Goal: Check status: Check status

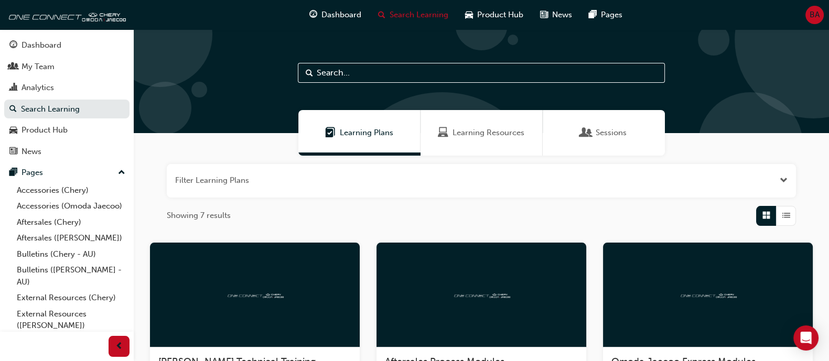
click at [483, 144] on div "Learning Resources" at bounding box center [482, 133] width 122 height 46
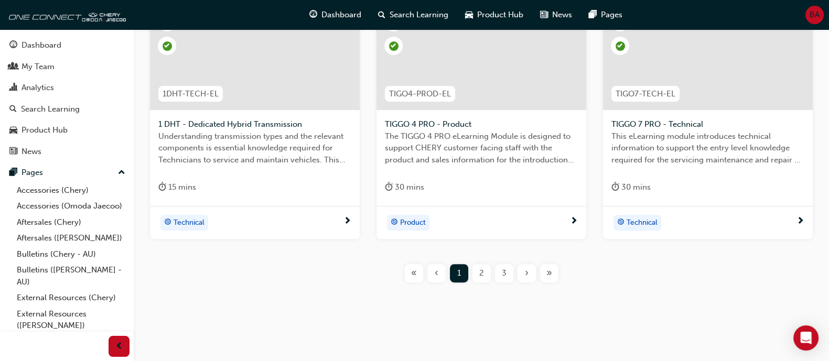
scroll to position [493, 0]
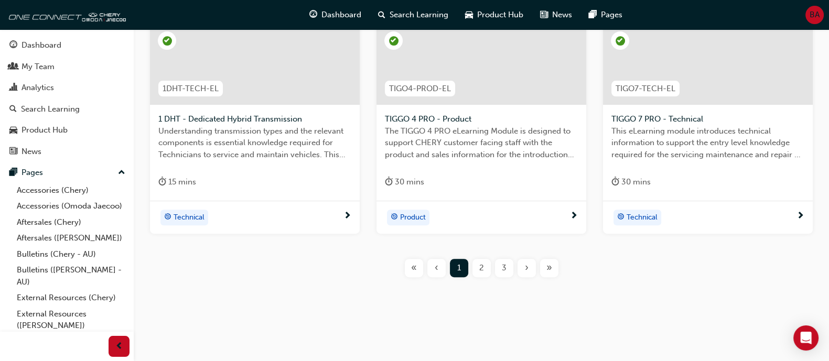
click at [482, 274] on div "2" at bounding box center [481, 268] width 18 height 18
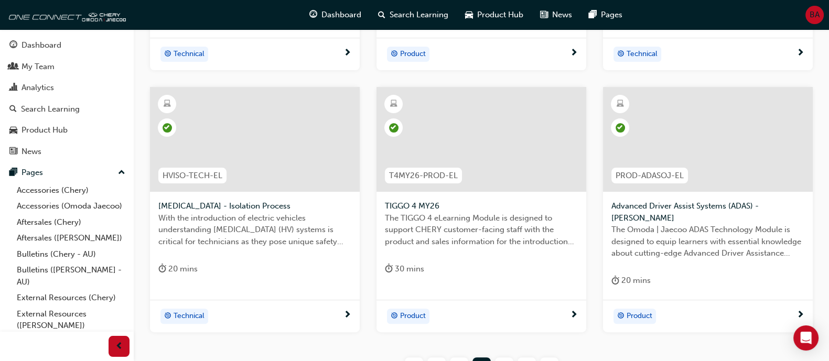
scroll to position [427, 0]
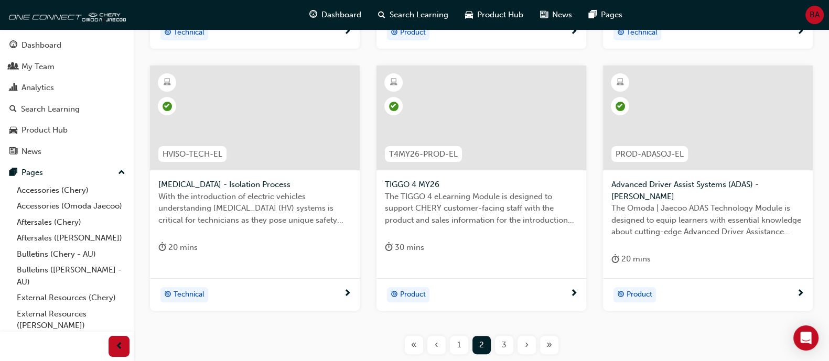
click at [493, 347] on button "3" at bounding box center [504, 345] width 23 height 18
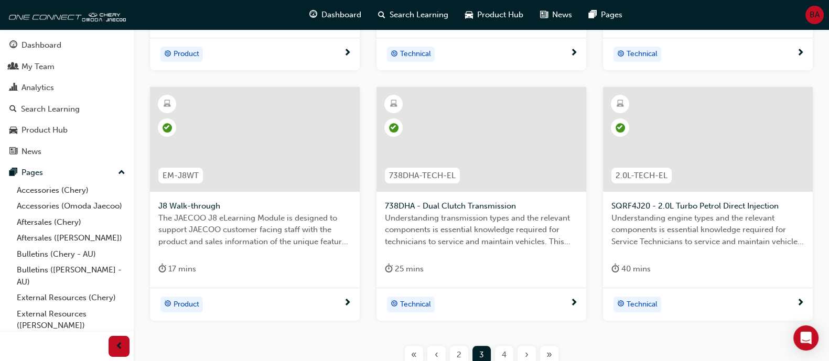
scroll to position [427, 0]
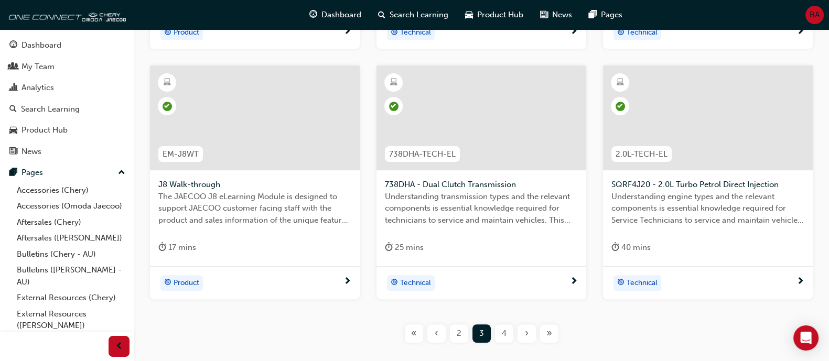
click at [508, 338] on div "4" at bounding box center [504, 334] width 18 height 18
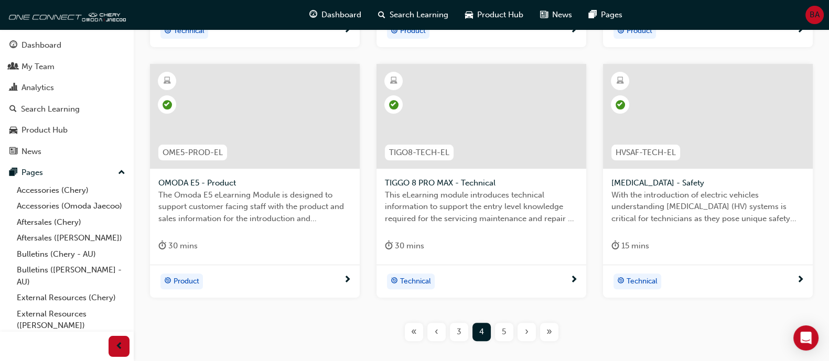
scroll to position [493, 0]
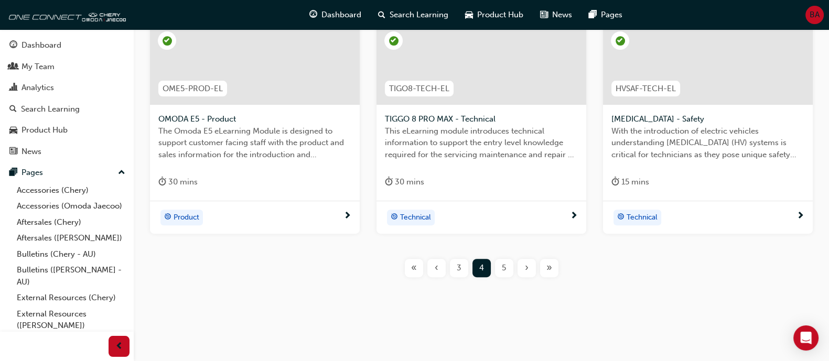
click at [503, 266] on span "5" at bounding box center [504, 268] width 4 height 12
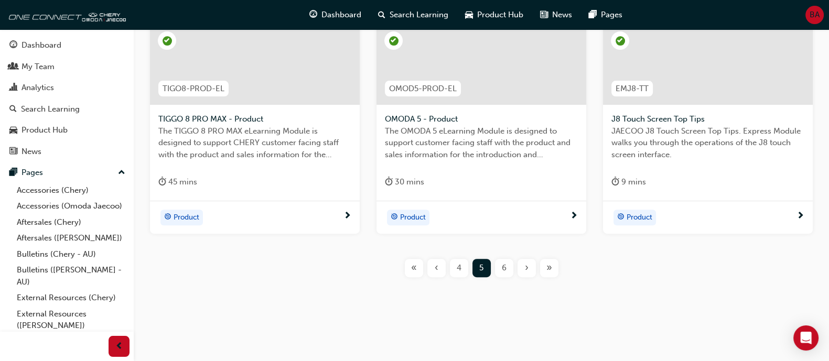
click at [503, 270] on span "6" at bounding box center [504, 268] width 5 height 12
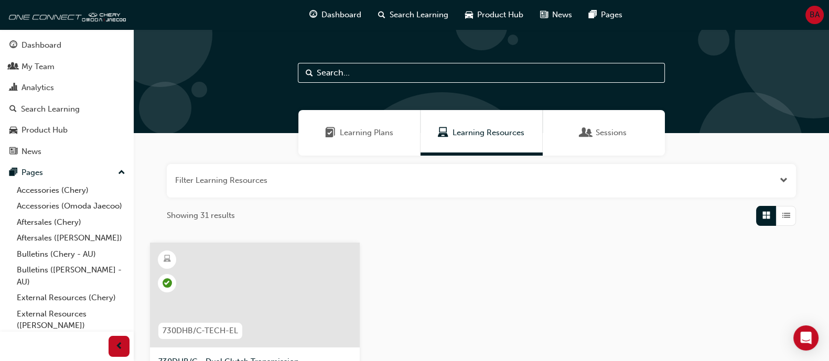
click at [382, 135] on span "Learning Plans" at bounding box center [366, 133] width 53 height 12
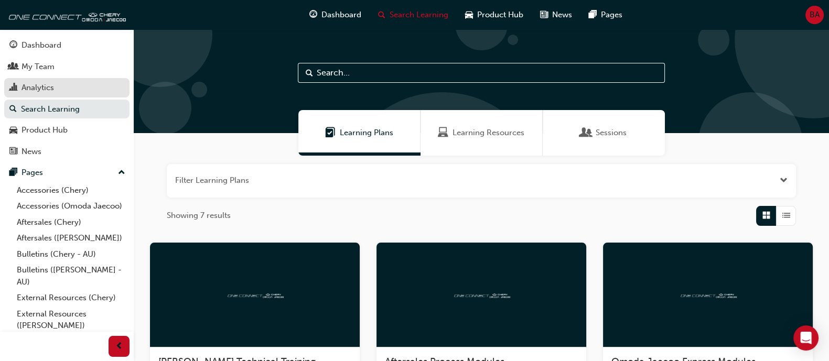
click at [56, 87] on div "Analytics" at bounding box center [66, 87] width 115 height 13
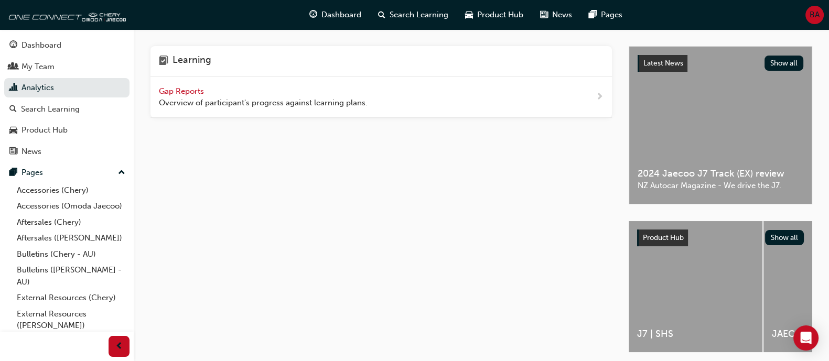
click at [218, 109] on div "Gap Reports Overview of participant's progress against learning plans." at bounding box center [380, 97] width 461 height 41
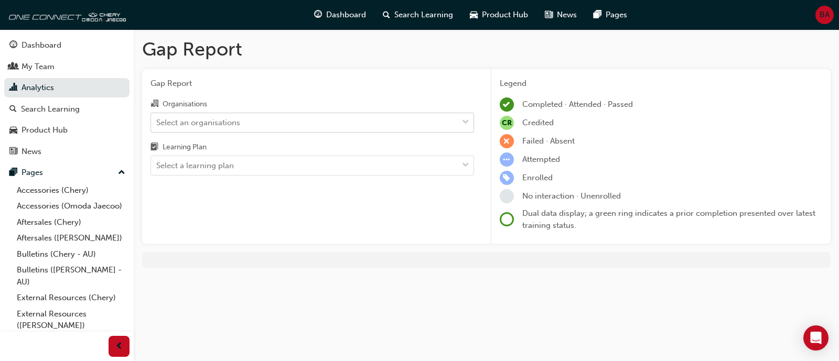
click at [221, 118] on div "Select an organisations" at bounding box center [198, 122] width 84 height 12
click at [157, 118] on input "Organisations Select an organisations" at bounding box center [156, 121] width 1 height 9
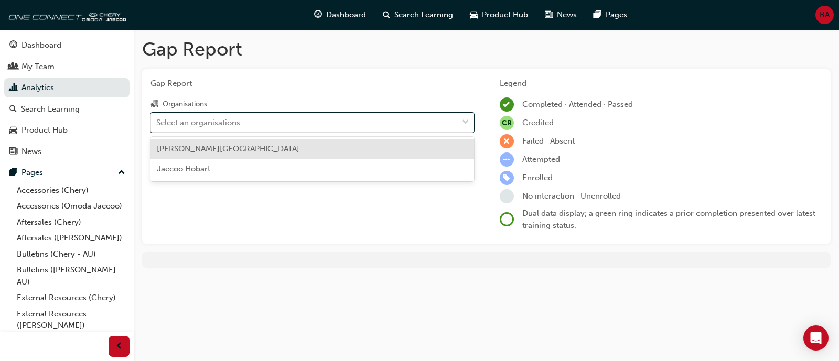
click at [216, 157] on div "[PERSON_NAME][GEOGRAPHIC_DATA]" at bounding box center [312, 149] width 324 height 20
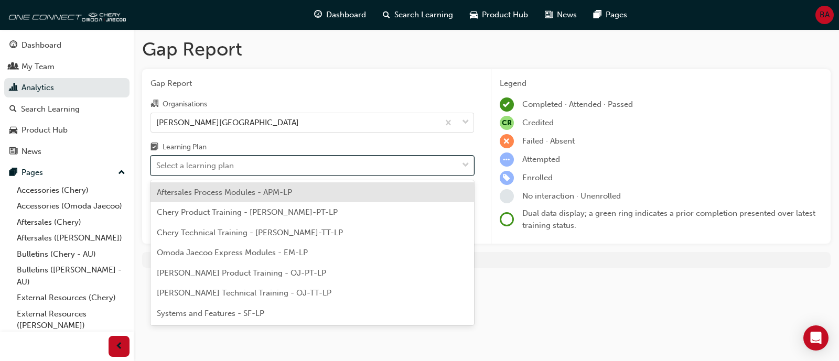
click at [232, 162] on div "Select a learning plan" at bounding box center [195, 166] width 78 height 12
click at [157, 162] on input "Learning Plan option Aftersales Process Modules - APM-LP focused, 1 of 7. 7 res…" at bounding box center [156, 165] width 1 height 9
click at [247, 192] on span "Aftersales Process Modules - APM-LP" at bounding box center [224, 192] width 135 height 9
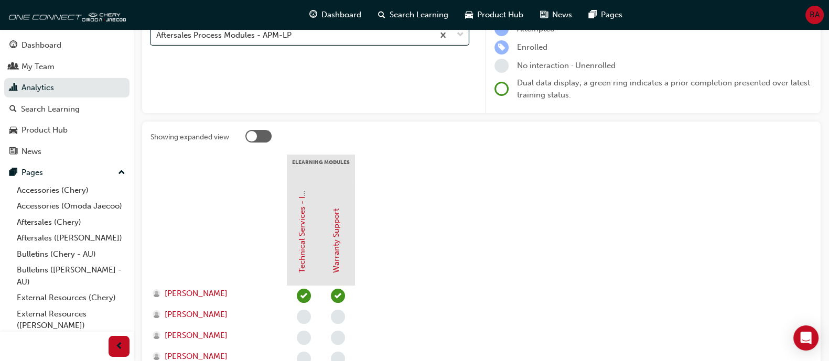
scroll to position [65, 0]
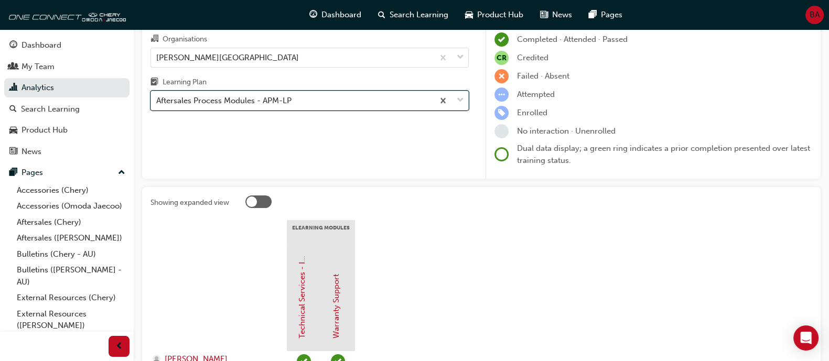
click at [313, 107] on div "Aftersales Process Modules - APM-LP" at bounding box center [292, 101] width 283 height 18
click at [157, 105] on input "Learning Plan option Aftersales Process Modules - APM-LP, selected. 0 results a…" at bounding box center [156, 100] width 1 height 9
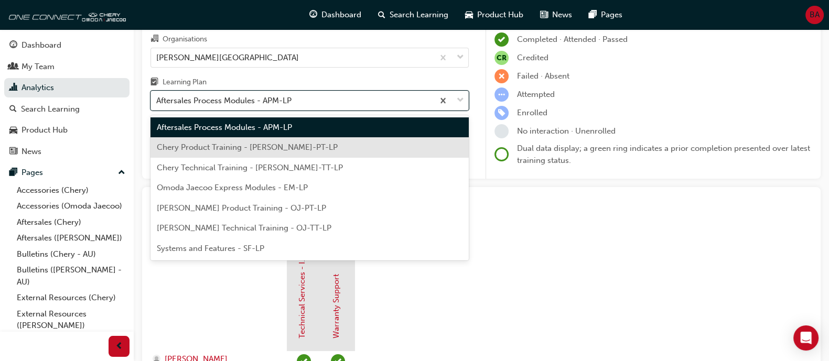
click at [309, 145] on div "Chery Product Training - [PERSON_NAME]-PT-LP" at bounding box center [309, 147] width 318 height 20
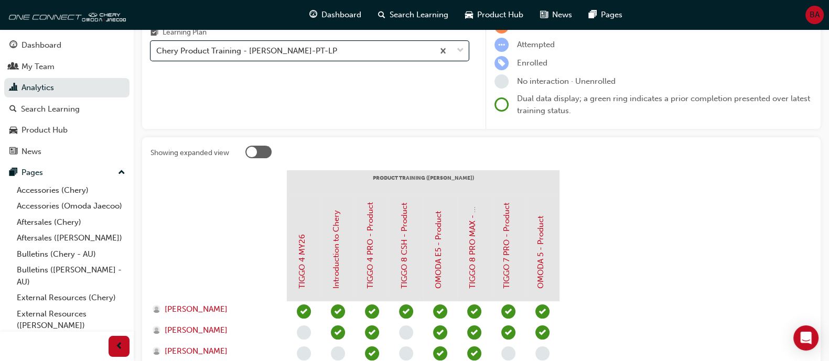
scroll to position [109, 0]
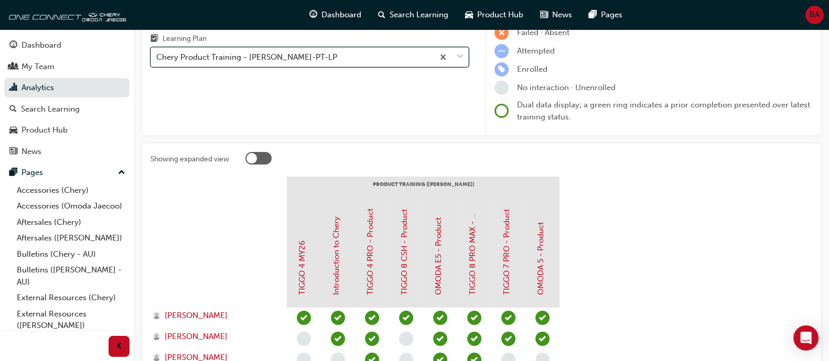
click at [288, 60] on div "Chery Product Training - [PERSON_NAME]-PT-LP" at bounding box center [246, 57] width 181 height 12
click at [157, 60] on input "Learning Plan option Chery Product Training - [PERSON_NAME]-PT-LP, selected. 0 …" at bounding box center [156, 56] width 1 height 9
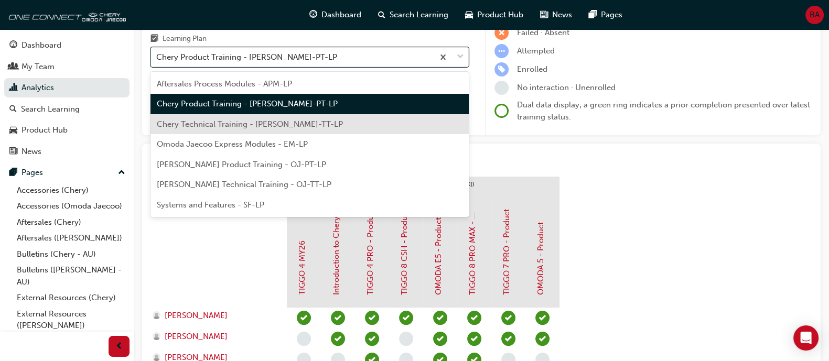
click at [284, 116] on div "Chery Technical Training - [PERSON_NAME]-TT-LP" at bounding box center [309, 124] width 318 height 20
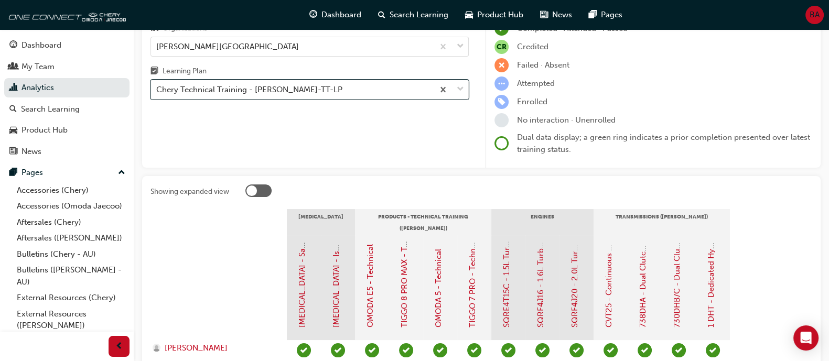
scroll to position [74, 0]
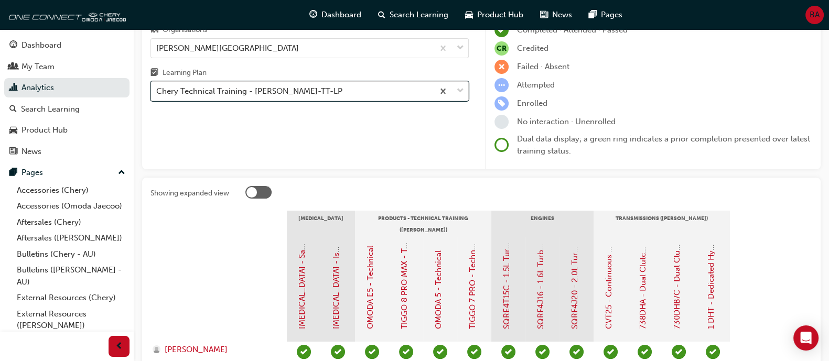
click at [270, 88] on div "Chery Technical Training - [PERSON_NAME]-TT-LP" at bounding box center [249, 91] width 186 height 12
click at [157, 88] on input "Learning Plan option Chery Technical Training - [PERSON_NAME]-TT-LP, selected. …" at bounding box center [156, 91] width 1 height 9
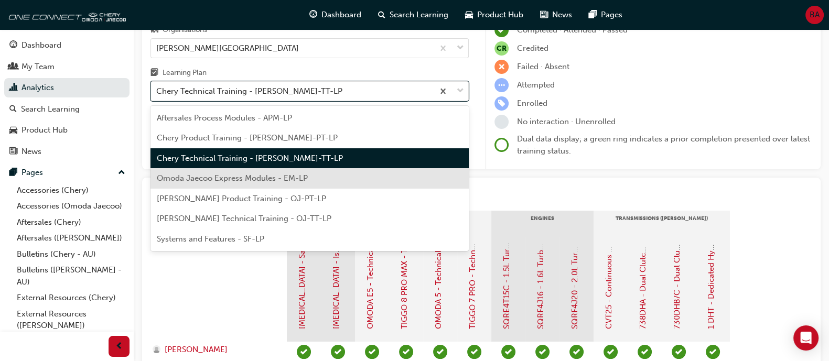
click at [275, 180] on span "Omoda Jaecoo Express Modules - EM-LP" at bounding box center [232, 178] width 151 height 9
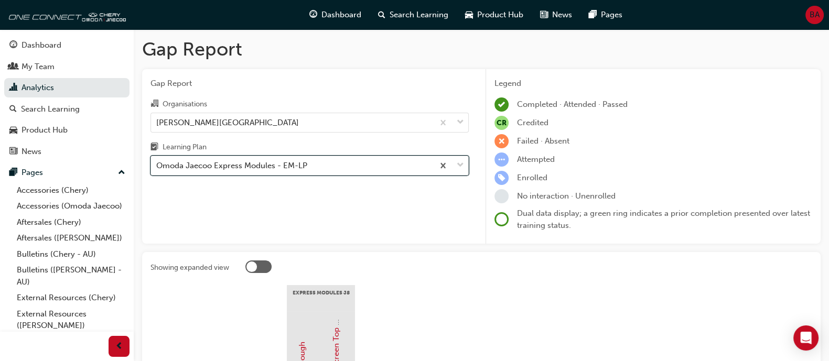
click at [273, 160] on div "Omoda Jaecoo Express Modules - EM-LP" at bounding box center [231, 166] width 151 height 12
click at [157, 161] on input "Learning Plan option Omoda Jaecoo Express Modules - EM-LP, selected. 0 results …" at bounding box center [156, 165] width 1 height 9
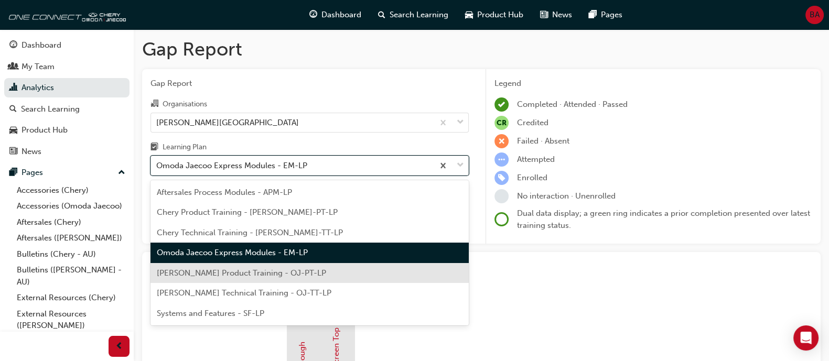
click at [271, 276] on span "[PERSON_NAME] Product Training - OJ-PT-LP" at bounding box center [241, 272] width 169 height 9
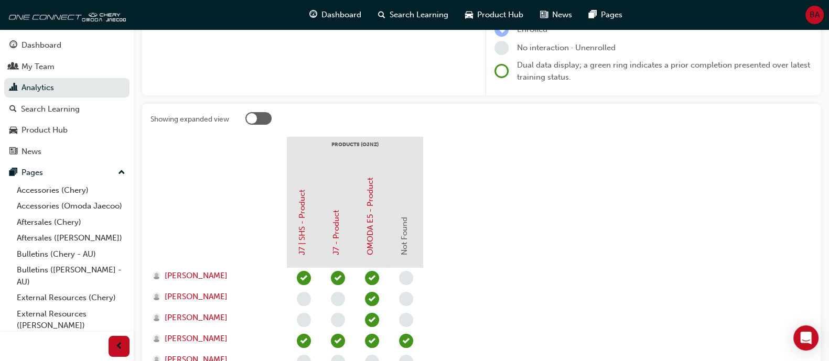
scroll to position [65, 0]
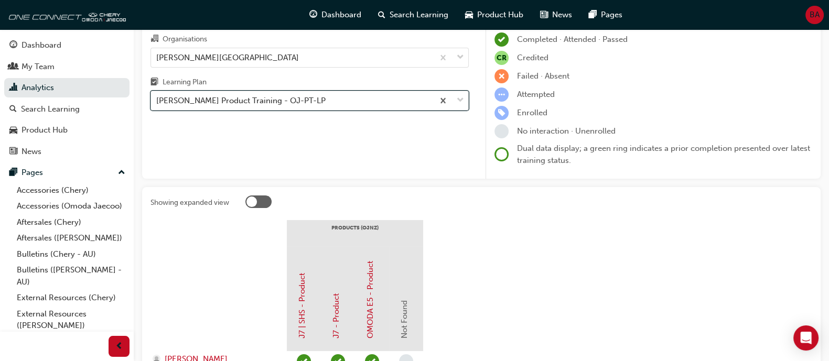
click at [326, 93] on div "[PERSON_NAME] Product Training - OJ-PT-LP" at bounding box center [292, 101] width 283 height 18
click at [157, 96] on input "Learning Plan option [PERSON_NAME] Product Training - OJ-PT-LP, selected. 0 res…" at bounding box center [156, 100] width 1 height 9
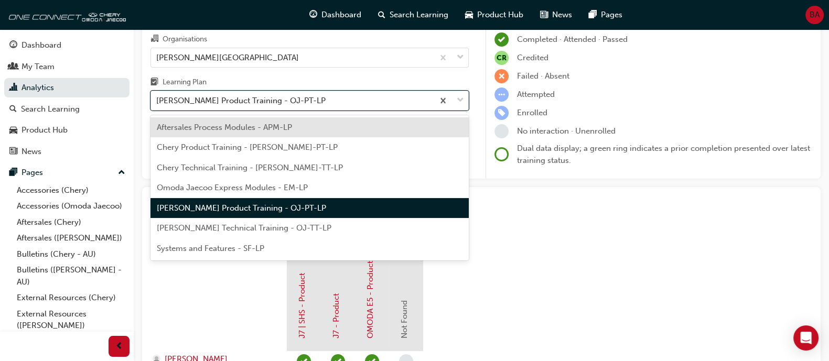
click at [286, 229] on span "[PERSON_NAME] Technical Training - OJ-TT-LP" at bounding box center [244, 227] width 175 height 9
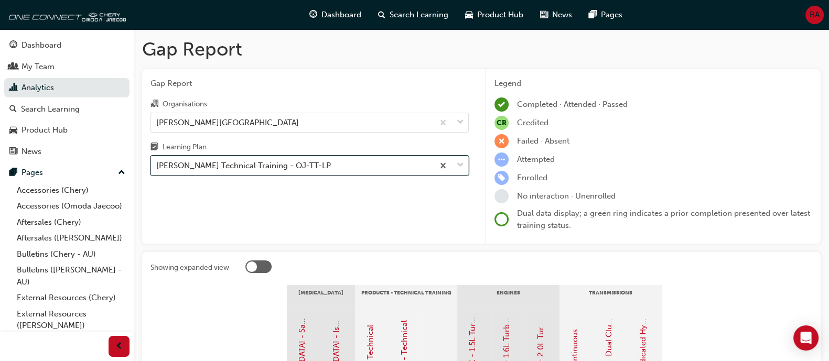
click at [319, 170] on div "[PERSON_NAME] Technical Training - OJ-TT-LP" at bounding box center [243, 166] width 175 height 12
click at [157, 170] on input "Learning Plan option Omoda Jaecoo Technical Training - OJ-TT-LP, selected. 0 re…" at bounding box center [156, 165] width 1 height 9
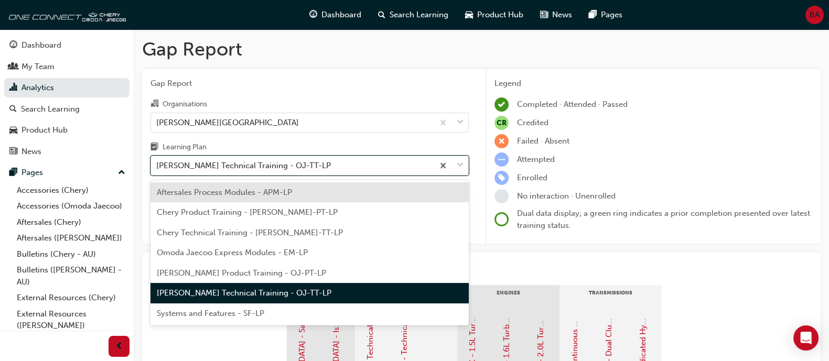
drag, startPoint x: 309, startPoint y: 303, endPoint x: 305, endPoint y: 315, distance: 12.8
click at [307, 306] on div "Systems and Features - SF-LP" at bounding box center [309, 314] width 318 height 20
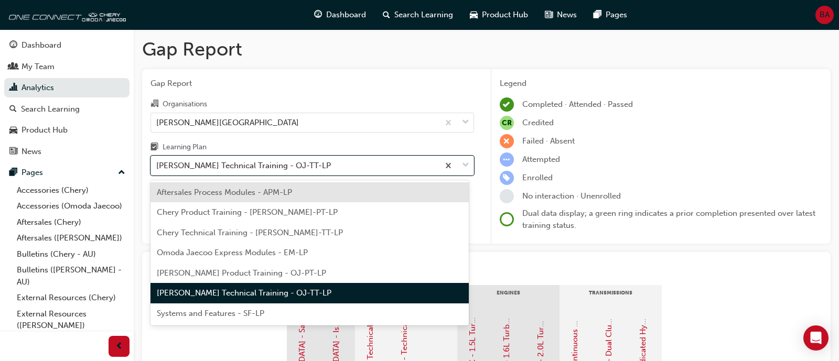
click at [305, 315] on div "Gap Report Gap Report Organisations [PERSON_NAME][GEOGRAPHIC_DATA] Learning Pla…" at bounding box center [419, 273] width 839 height 546
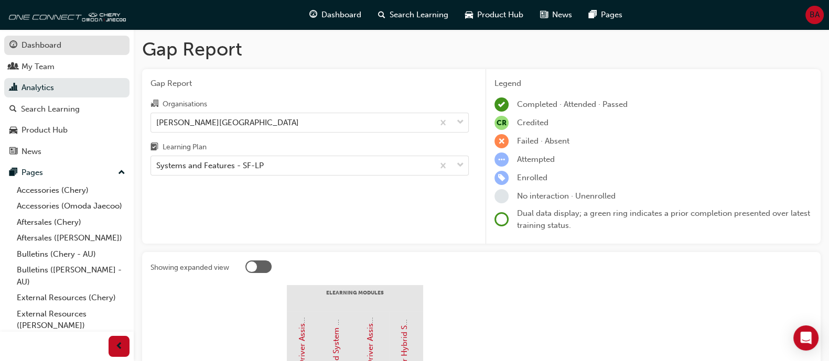
click at [84, 40] on div "Dashboard" at bounding box center [66, 45] width 115 height 13
